Goal: Navigation & Orientation: Find specific page/section

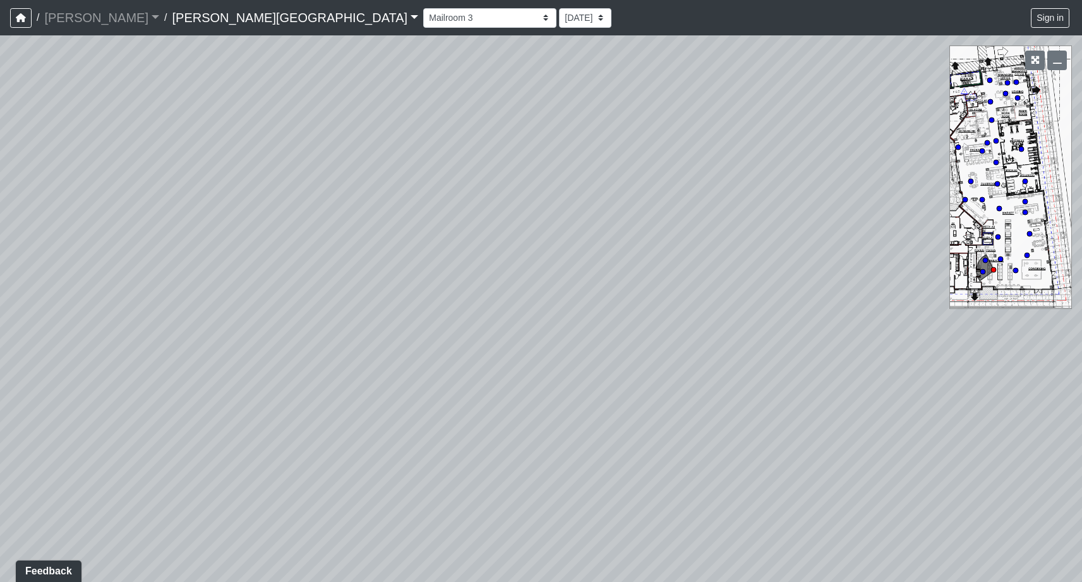
click at [1043, 231] on div "NON-CURRENT REVISION" at bounding box center [541, 308] width 1082 height 546
click at [423, 8] on select "Hallway Hospitality Bar Package Room Package Room Entry Pool Courtyard Entry 1 …" at bounding box center [489, 18] width 133 height 20
drag, startPoint x: 607, startPoint y: 310, endPoint x: 398, endPoint y: 324, distance: 209.6
click at [398, 324] on div "Loading... Mailroom 4 Loading... Seating 1 Loading... Hospitality Bar Loading..…" at bounding box center [541, 308] width 1082 height 546
click at [528, 360] on icon at bounding box center [528, 368] width 38 height 38
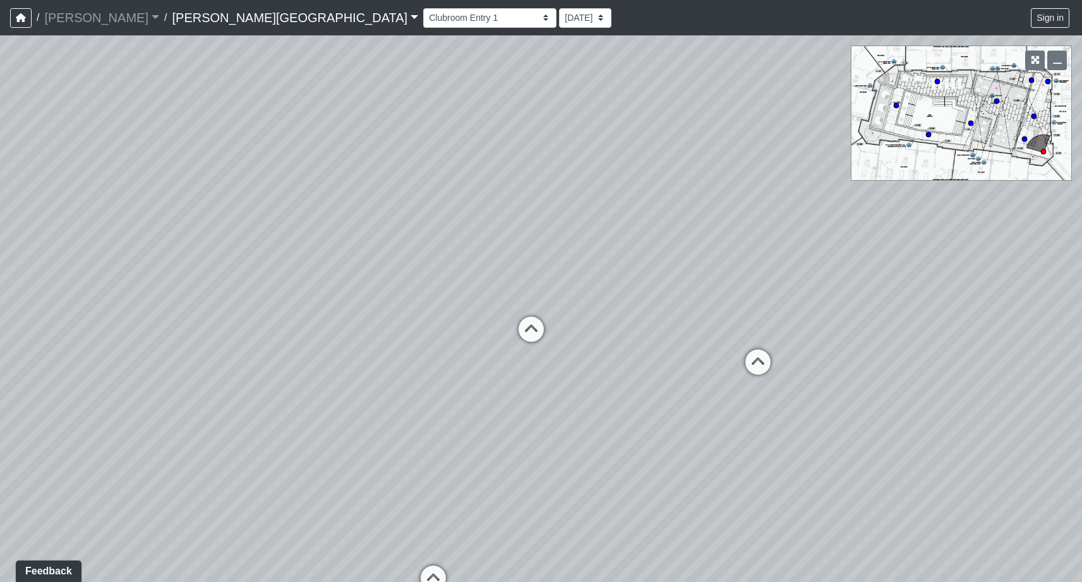
drag, startPoint x: 871, startPoint y: 299, endPoint x: 517, endPoint y: 284, distance: 354.8
click at [517, 284] on div "Loading... Mailroom 4 Loading... Seating 1 Loading... Hospitality Bar Loading..…" at bounding box center [541, 308] width 1082 height 546
click at [754, 359] on icon at bounding box center [758, 368] width 38 height 38
drag, startPoint x: 308, startPoint y: 290, endPoint x: 836, endPoint y: 255, distance: 529.3
click at [836, 255] on div "Loading... Mailroom 4 Loading... Seating 1 Loading... Hospitality Bar Loading..…" at bounding box center [541, 308] width 1082 height 546
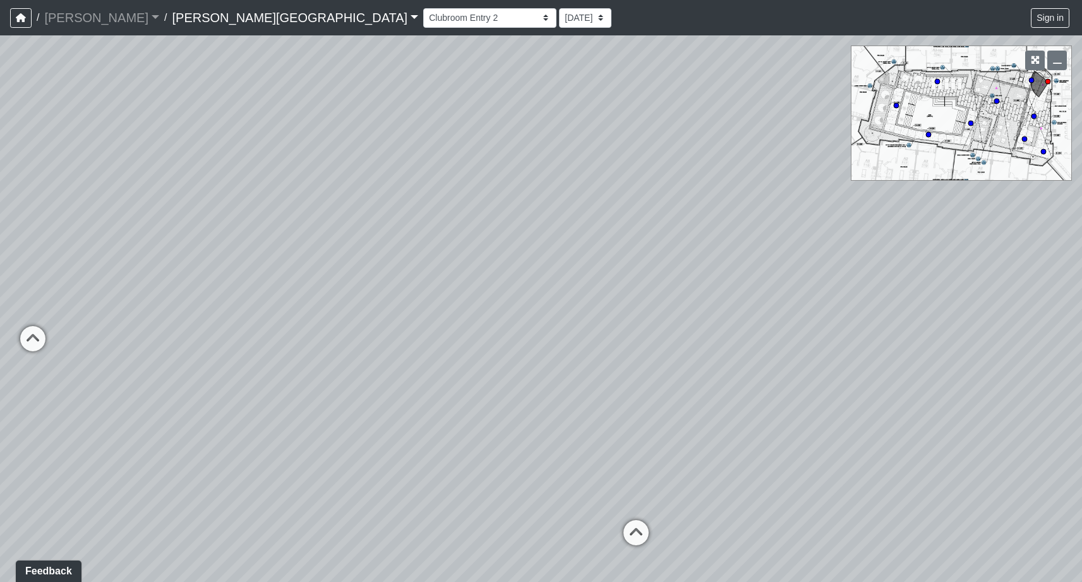
drag, startPoint x: 555, startPoint y: 164, endPoint x: 718, endPoint y: 229, distance: 175.3
click at [718, 229] on div "Loading... Mailroom 4 Loading... Seating 1 Loading... Hospitality Bar Loading..…" at bounding box center [541, 308] width 1082 height 546
drag, startPoint x: 362, startPoint y: 123, endPoint x: 467, endPoint y: 232, distance: 151.5
click at [467, 232] on div "Loading... Mailroom 4 Loading... Seating 1 Loading... Hospitality Bar Loading..…" at bounding box center [541, 308] width 1082 height 546
drag, startPoint x: 493, startPoint y: 322, endPoint x: 464, endPoint y: 94, distance: 229.3
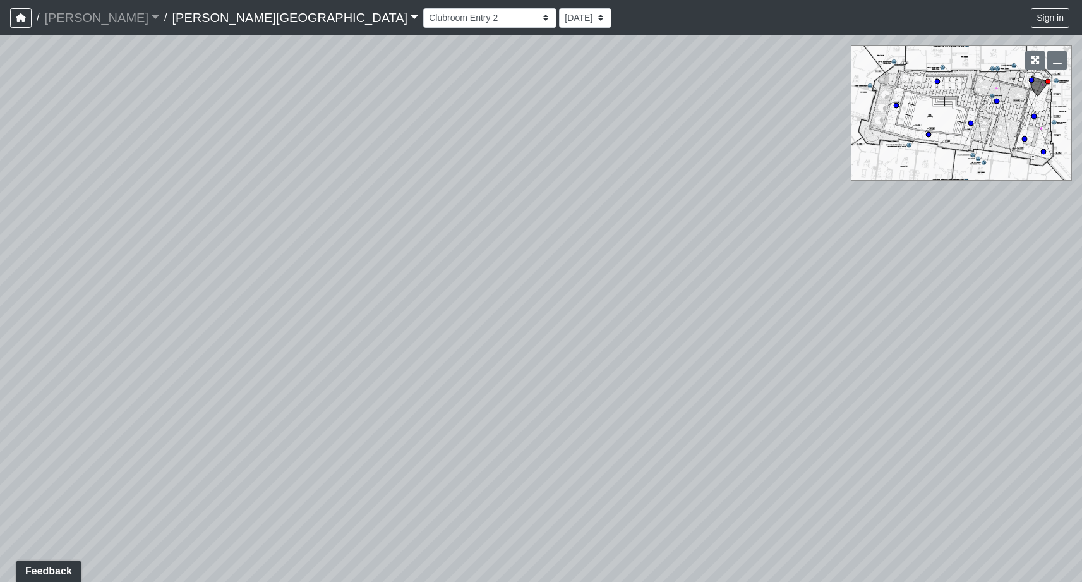
click at [464, 94] on div "Loading... Mailroom 4 Loading... Seating 1 Loading... Hospitality Bar Loading..…" at bounding box center [541, 308] width 1082 height 546
click at [742, 495] on icon at bounding box center [742, 504] width 38 height 38
drag, startPoint x: 356, startPoint y: 212, endPoint x: 970, endPoint y: 236, distance: 614.0
click at [980, 235] on div "Loading... Mailroom 4 Loading... Seating 1 Loading... Hospitality Bar Loading..…" at bounding box center [541, 308] width 1082 height 546
drag, startPoint x: 556, startPoint y: 151, endPoint x: 1116, endPoint y: 232, distance: 565.6
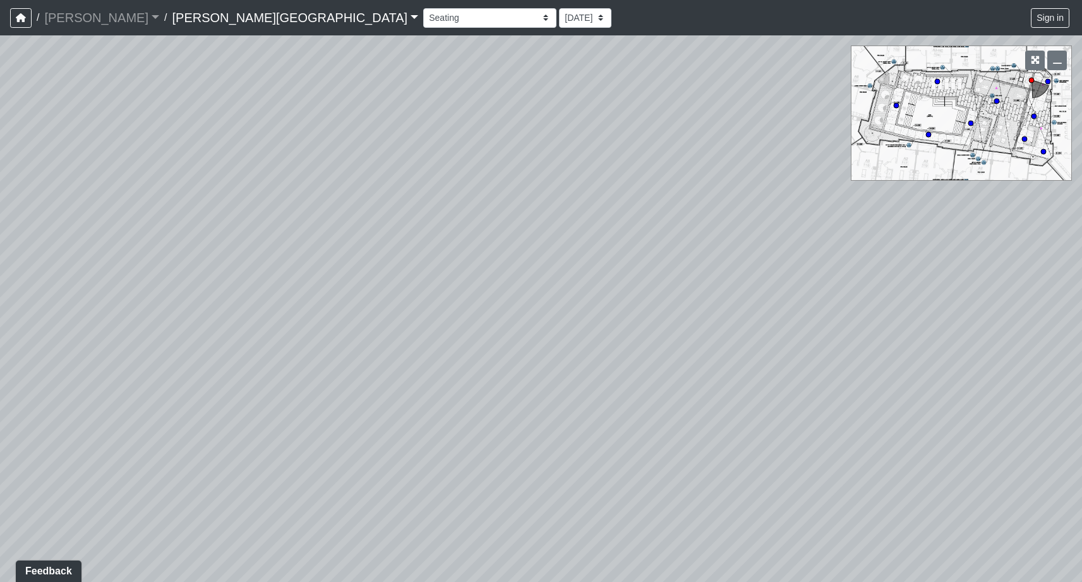
drag, startPoint x: 624, startPoint y: 111, endPoint x: 833, endPoint y: 482, distance: 426.1
click at [833, 482] on div "Loading... Mailroom 4 Loading... Seating 1 Loading... Hospitality Bar Loading..…" at bounding box center [541, 308] width 1082 height 546
drag, startPoint x: 682, startPoint y: 339, endPoint x: 570, endPoint y: 215, distance: 166.9
click at [570, 215] on div "Loading... Mailroom 4 Loading... Seating 1 Loading... Hospitality Bar Loading..…" at bounding box center [541, 308] width 1082 height 546
click at [1013, 552] on icon at bounding box center [1019, 557] width 38 height 38
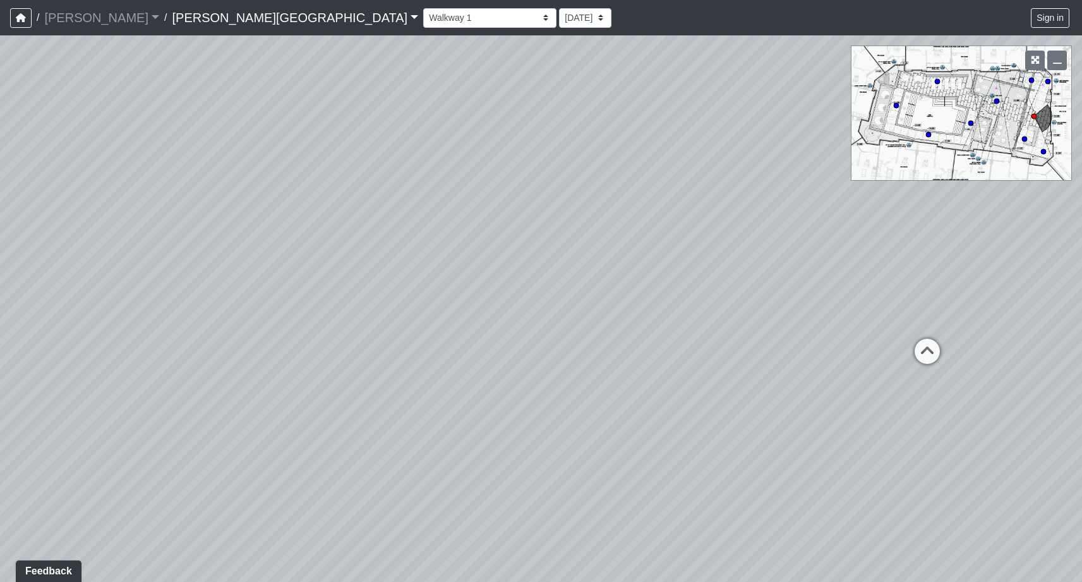
drag, startPoint x: 305, startPoint y: 361, endPoint x: 812, endPoint y: 295, distance: 511.6
click at [839, 293] on div "Loading... Mailroom 4 Loading... Seating 1 Loading... Hospitality Bar Loading..…" at bounding box center [541, 308] width 1082 height 546
drag, startPoint x: 265, startPoint y: 236, endPoint x: 718, endPoint y: 284, distance: 456.2
click at [718, 284] on div "Loading... Mailroom 4 Loading... Seating 1 Loading... Hospitality Bar Loading..…" at bounding box center [541, 308] width 1082 height 546
drag, startPoint x: 477, startPoint y: 306, endPoint x: 751, endPoint y: 284, distance: 274.4
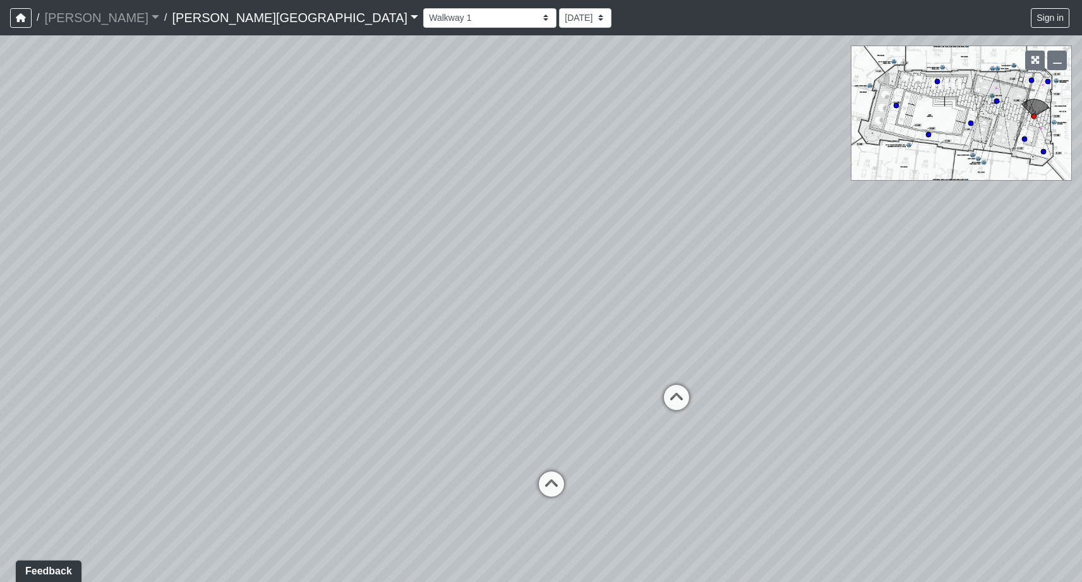
click at [751, 284] on div "Loading... Mailroom 4 Loading... Seating 1 Loading... Hospitality Bar Loading..…" at bounding box center [541, 308] width 1082 height 546
click at [71, 466] on icon at bounding box center [82, 471] width 38 height 38
select select "mNNsTm4kxGxjv7qDWgGW9s"
drag, startPoint x: 987, startPoint y: 337, endPoint x: 258, endPoint y: 337, distance: 728.4
click at [258, 337] on div "Loading... Mailroom 4 Loading... Seating 1 Loading... Hospitality Bar Loading..…" at bounding box center [541, 308] width 1082 height 546
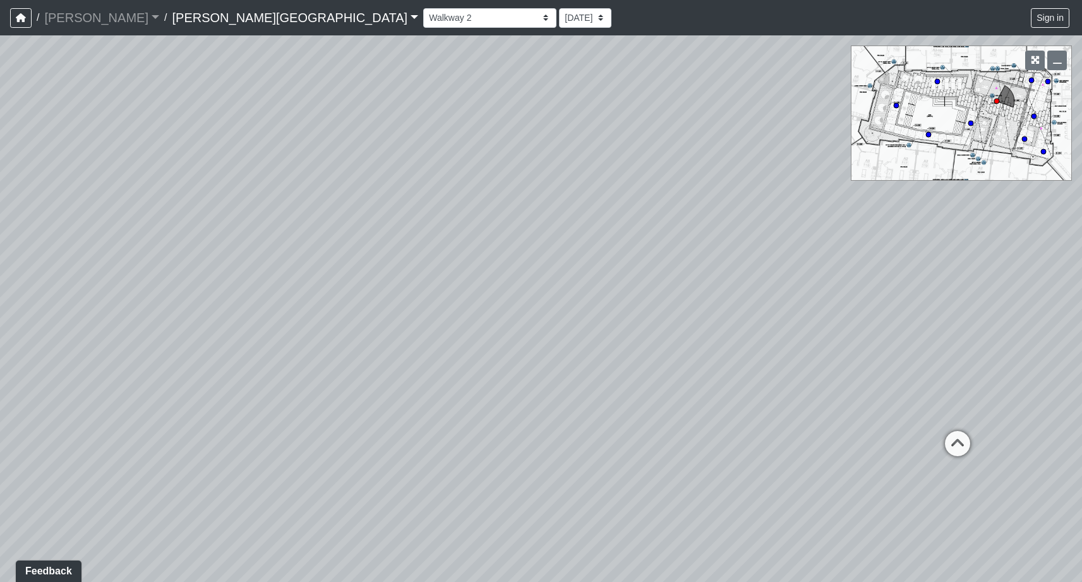
drag, startPoint x: 679, startPoint y: 372, endPoint x: 634, endPoint y: 309, distance: 77.1
click at [634, 309] on div "Loading... Mailroom 4 Loading... Seating 1 Loading... Hospitality Bar Loading..…" at bounding box center [541, 308] width 1082 height 546
drag, startPoint x: 807, startPoint y: 265, endPoint x: 948, endPoint y: 290, distance: 143.1
click at [948, 290] on div "Loading... Mailroom 4 Loading... Seating 1 Loading... Hospitality Bar Loading..…" at bounding box center [541, 308] width 1082 height 546
